Goal: Find specific page/section: Find specific page/section

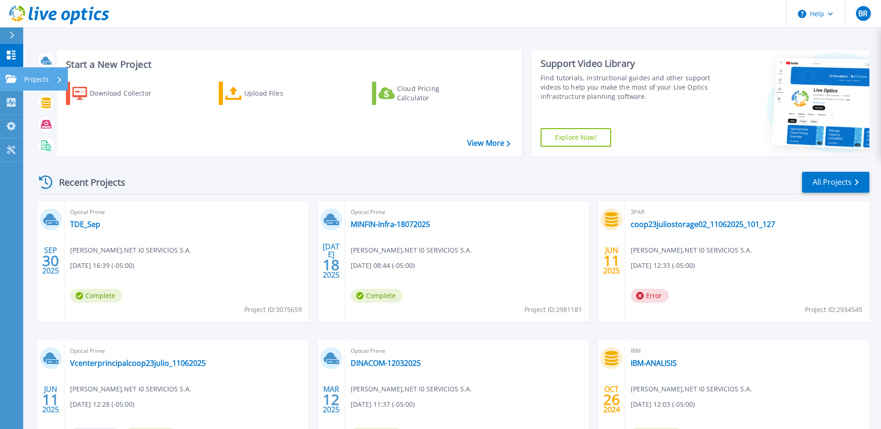
click at [10, 86] on link "Projects Projects" at bounding box center [11, 79] width 23 height 24
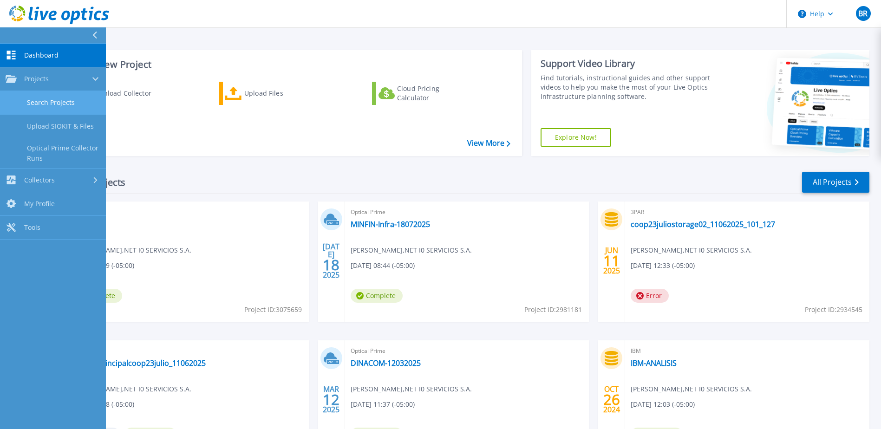
click at [41, 97] on link "Search Projects" at bounding box center [53, 103] width 106 height 24
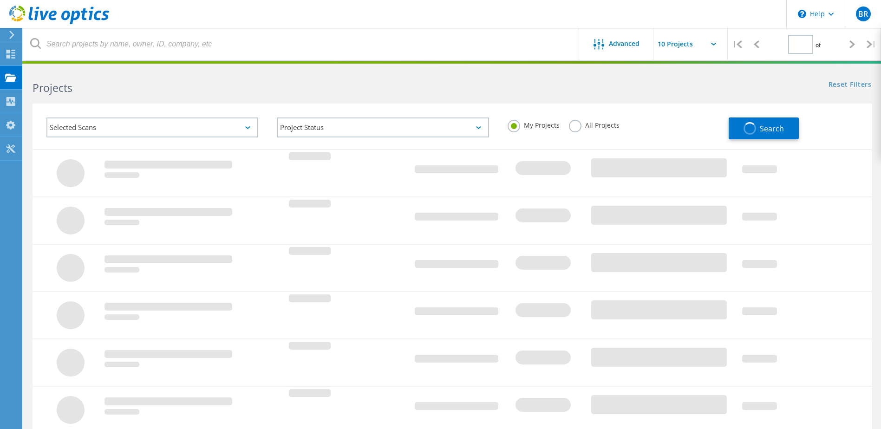
type input "1"
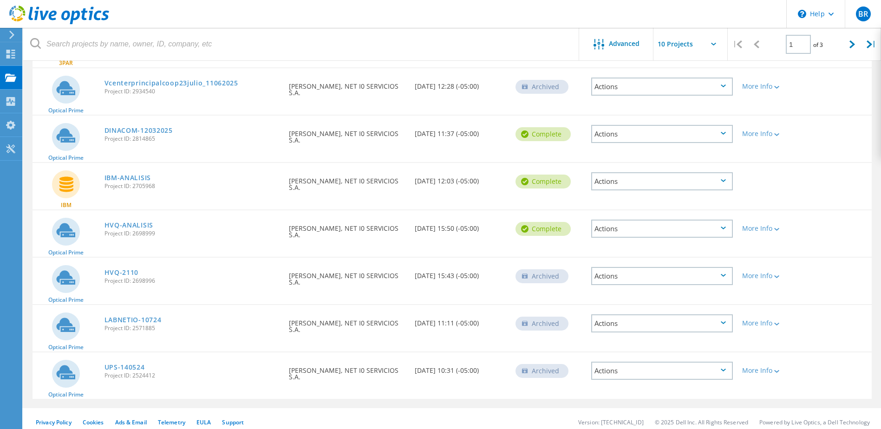
scroll to position [252, 0]
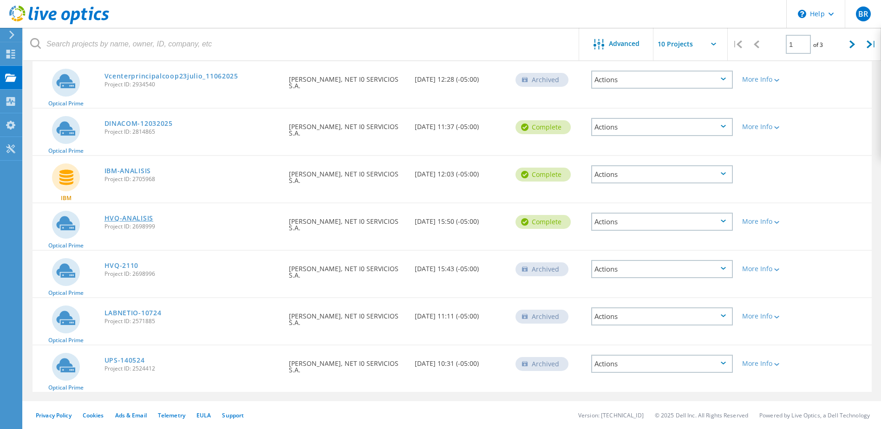
click at [122, 217] on link "HVQ-ANALISIS" at bounding box center [128, 218] width 49 height 6
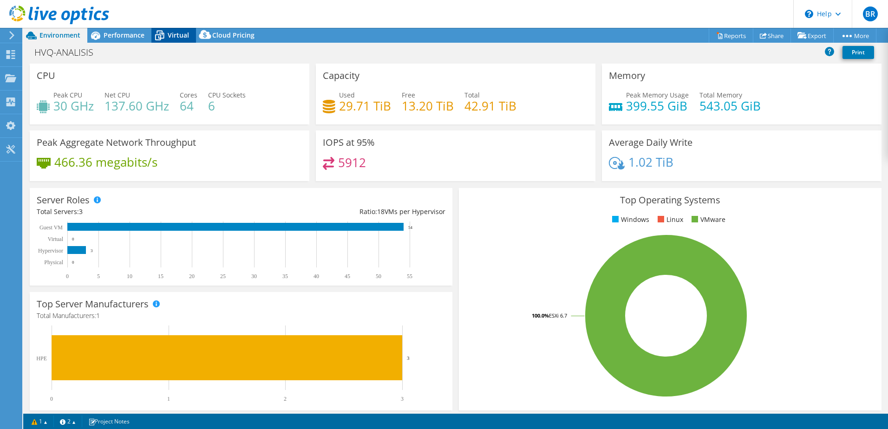
click at [173, 35] on span "Virtual" at bounding box center [178, 35] width 21 height 9
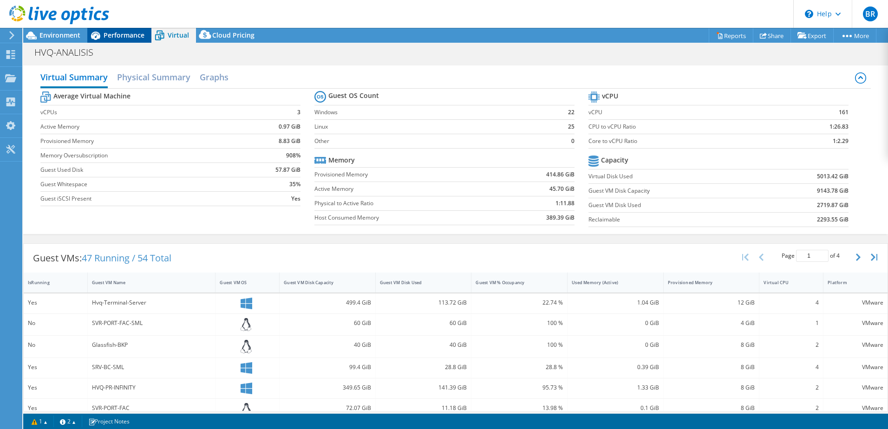
click at [120, 39] on span "Performance" at bounding box center [124, 35] width 41 height 9
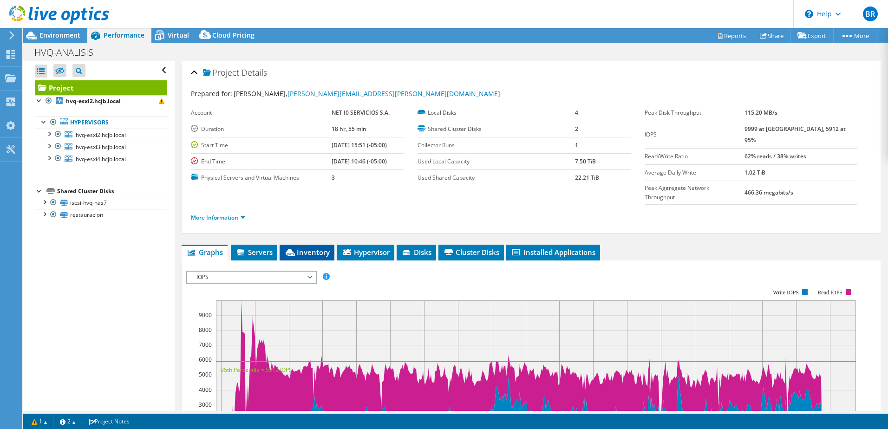
click at [319, 247] on span "Inventory" at bounding box center [306, 251] width 45 height 9
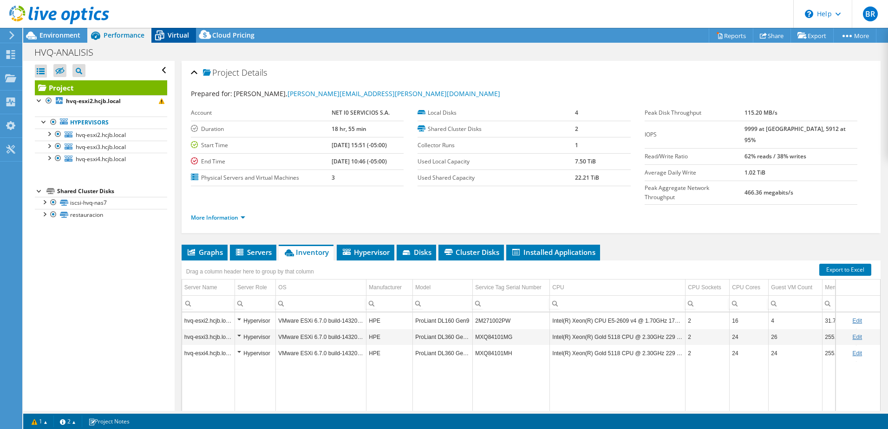
click at [167, 41] on icon at bounding box center [159, 35] width 16 height 16
